Goal: Contribute content: Add original content to the website for others to see

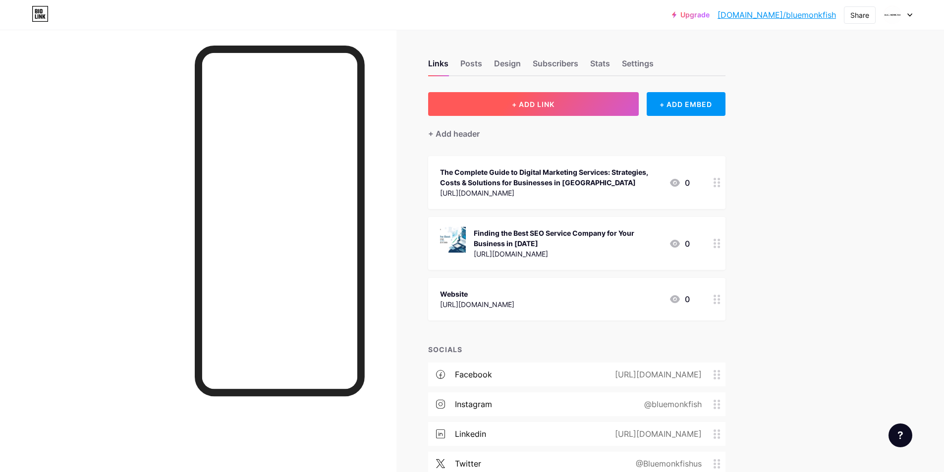
click at [540, 105] on span "+ ADD LINK" at bounding box center [533, 104] width 43 height 8
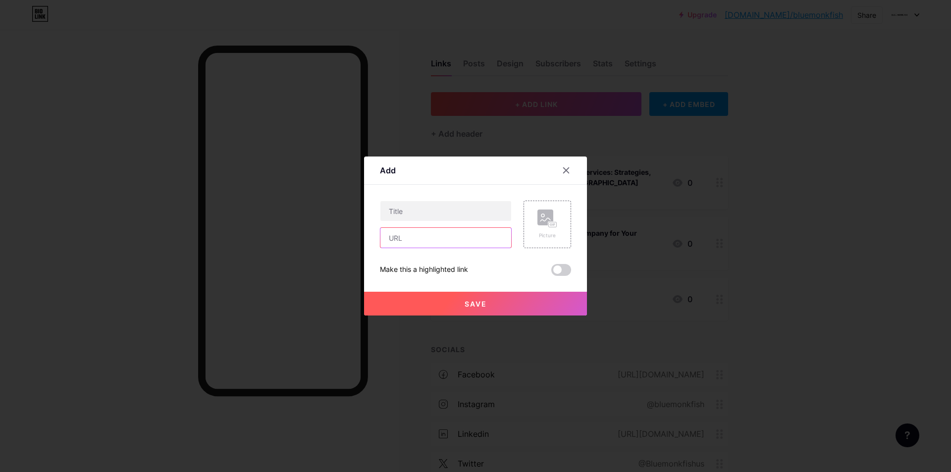
click at [455, 230] on input "text" at bounding box center [445, 238] width 131 height 20
paste input "[URL][DOMAIN_NAME]"
type input "[URL][DOMAIN_NAME]"
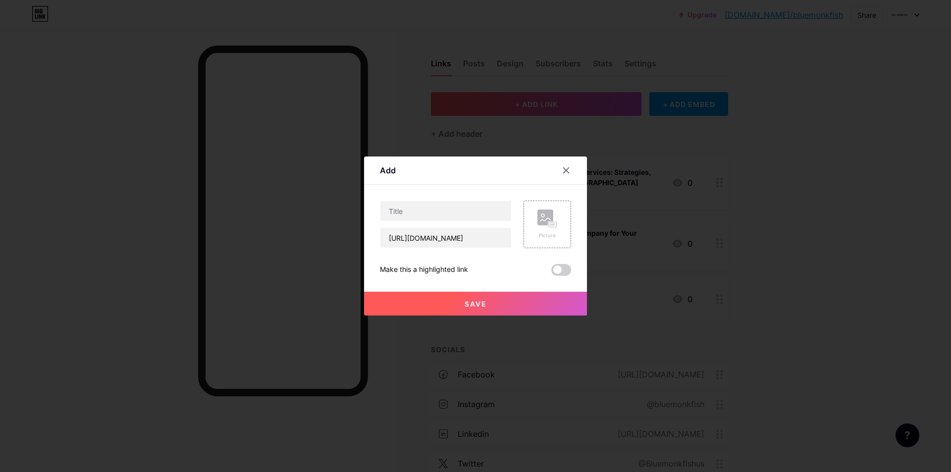
click at [564, 270] on span at bounding box center [561, 270] width 20 height 12
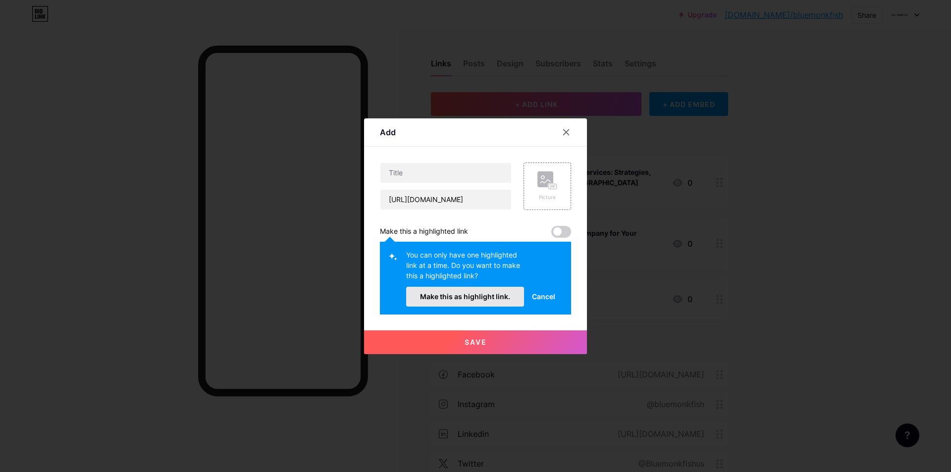
click at [480, 292] on button "Make this as highlight link." at bounding box center [465, 297] width 118 height 20
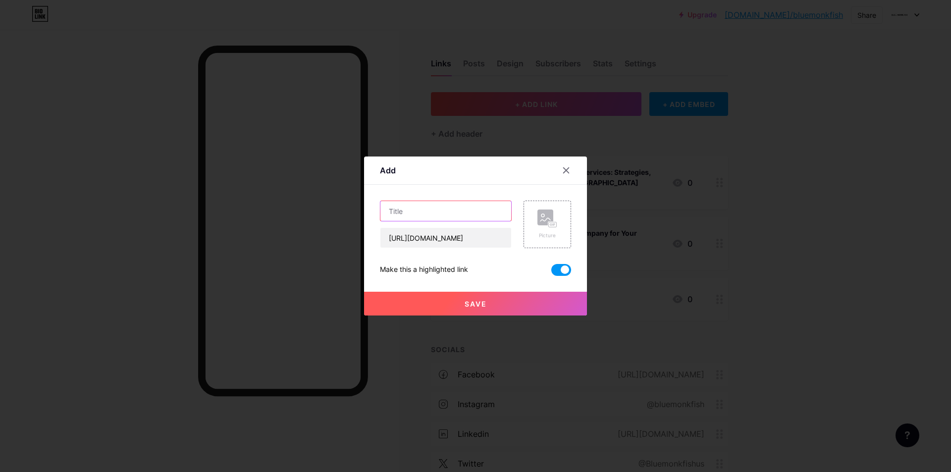
click at [458, 219] on input "text" at bounding box center [445, 211] width 131 height 20
paste input "How to Choose the Best Web Development Company in [GEOGRAPHIC_DATA] for Your Bu…"
type input "How to Choose the Best Web Development Company in [GEOGRAPHIC_DATA] for Your Bu…"
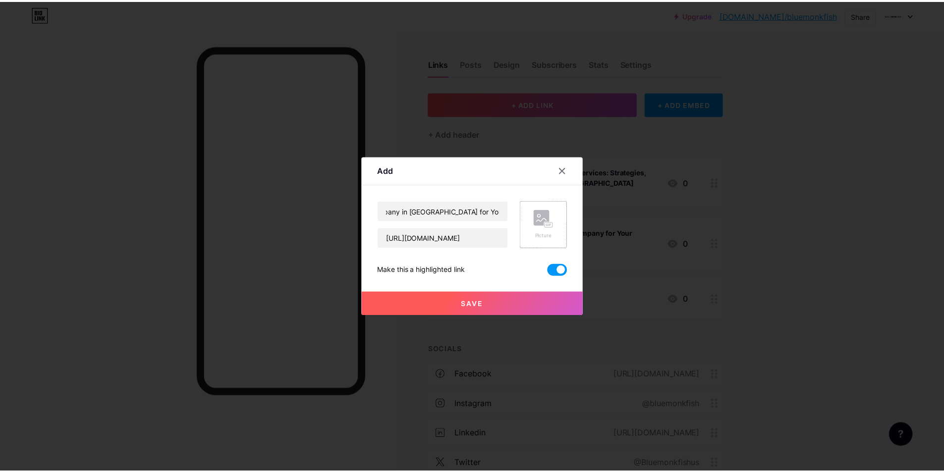
scroll to position [0, 0]
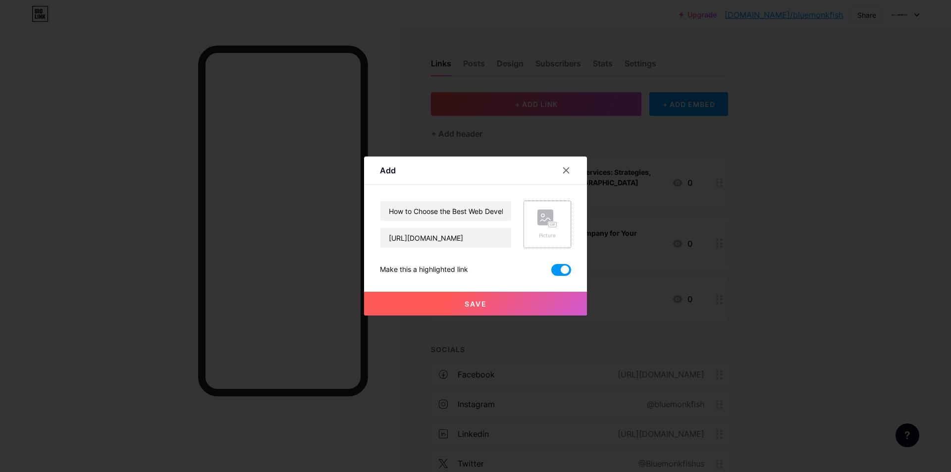
click at [552, 234] on div "Picture" at bounding box center [547, 235] width 20 height 7
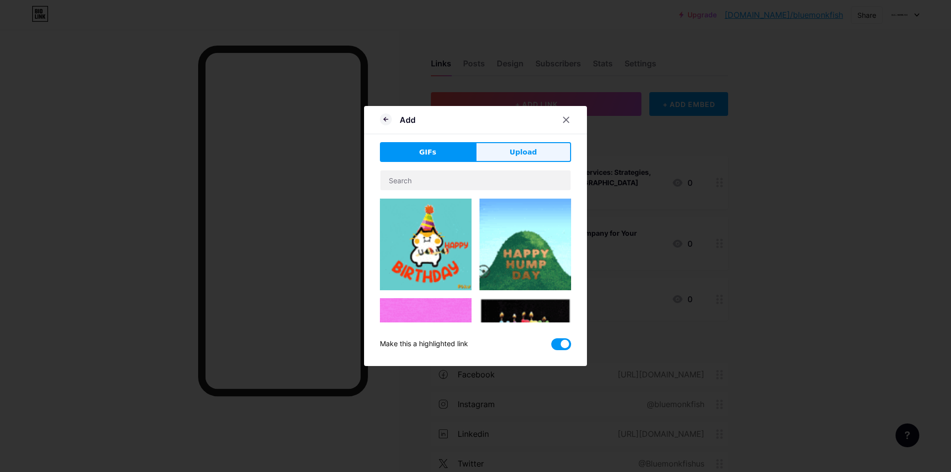
click at [486, 154] on button "Upload" at bounding box center [524, 152] width 96 height 20
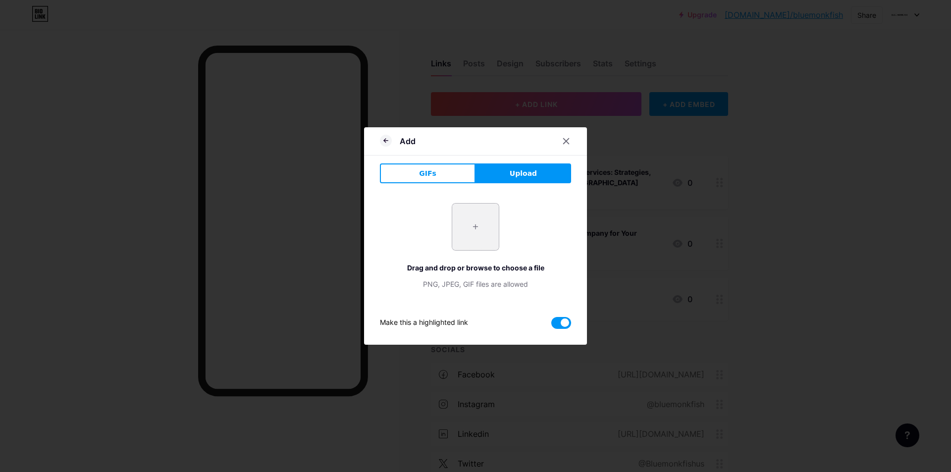
click at [469, 212] on input "file" at bounding box center [475, 227] width 47 height 47
type input "C:\fakepath\How to Choose the Best Web Development Company in Hoboken for Your …"
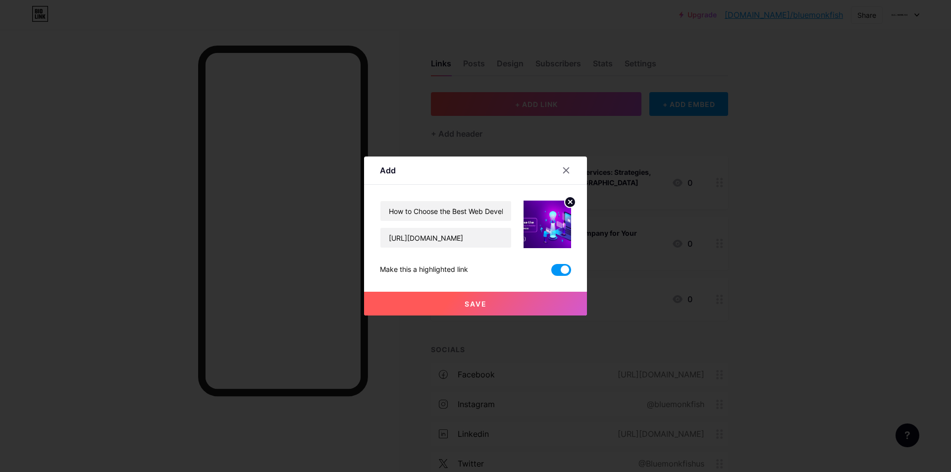
click at [477, 297] on button "Save" at bounding box center [475, 304] width 223 height 24
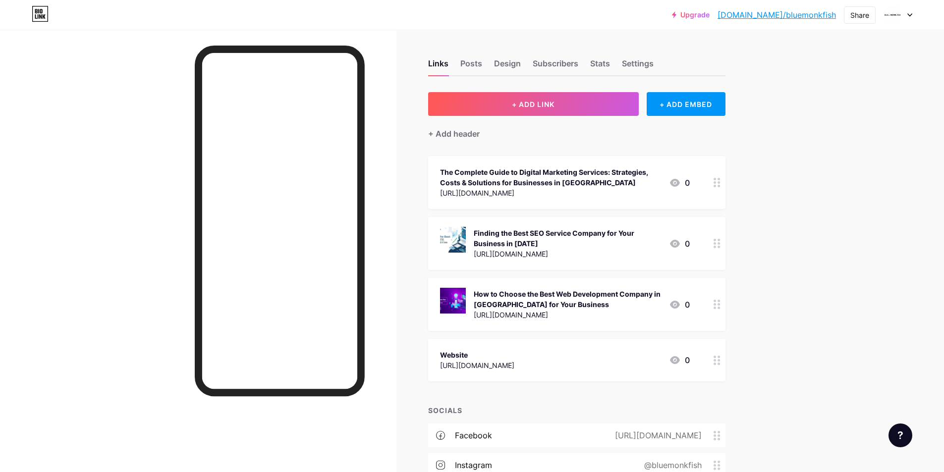
click at [777, 12] on link "[DOMAIN_NAME]/bluemonkfish" at bounding box center [776, 15] width 118 height 12
